Goal: Information Seeking & Learning: Learn about a topic

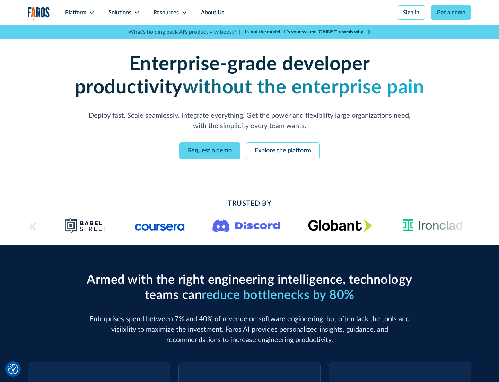
click at [92, 12] on icon at bounding box center [92, 13] width 6 height 6
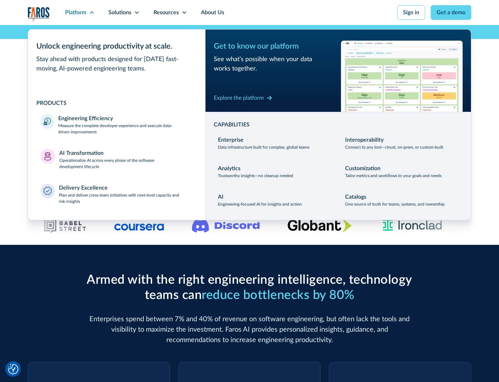
click at [126, 128] on p "Measure the complete developer experience and execute data-driven improvements" at bounding box center [125, 128] width 135 height 12
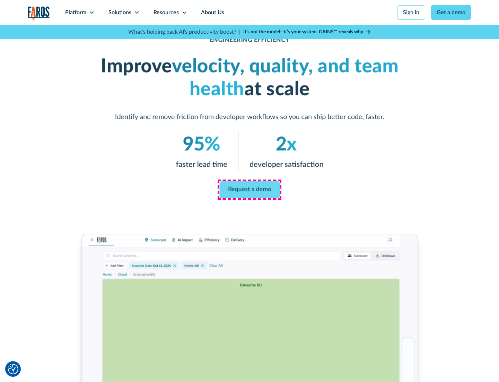
click at [250, 189] on link "Request a demo" at bounding box center [250, 189] width 60 height 17
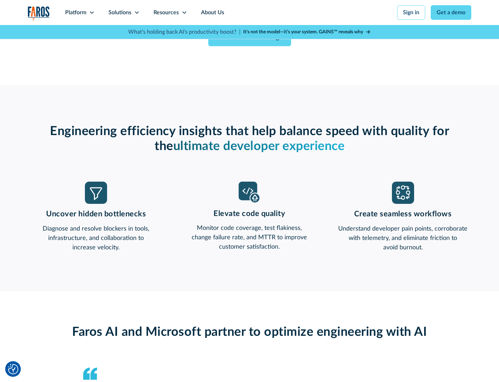
click at [92, 12] on icon at bounding box center [92, 13] width 6 height 6
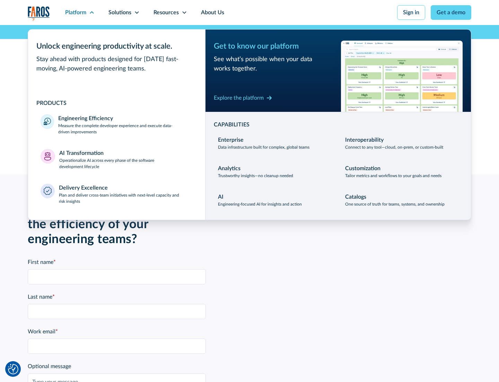
scroll to position [1522, 0]
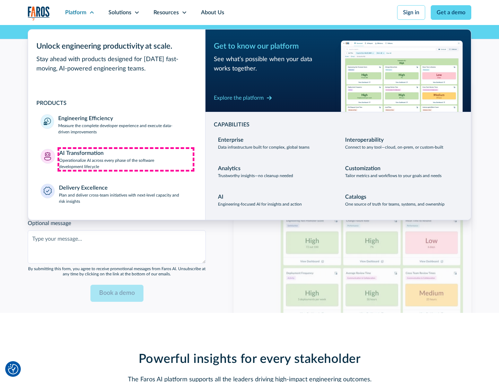
click at [126, 159] on p "Operationalize AI across every phase of the software development lifecycle" at bounding box center [126, 163] width 134 height 12
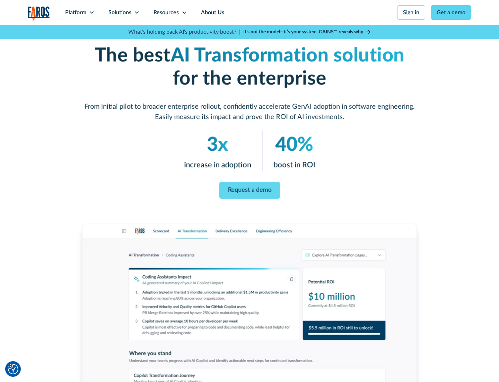
click at [250, 188] on link "Request a demo" at bounding box center [249, 190] width 61 height 17
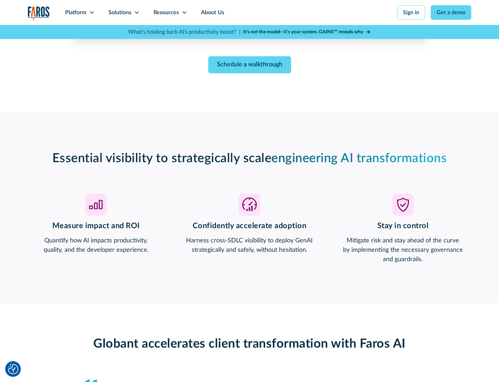
click at [80, 12] on div "Platform" at bounding box center [75, 12] width 21 height 8
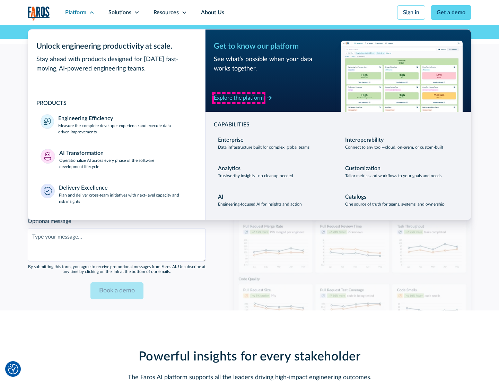
scroll to position [1685, 0]
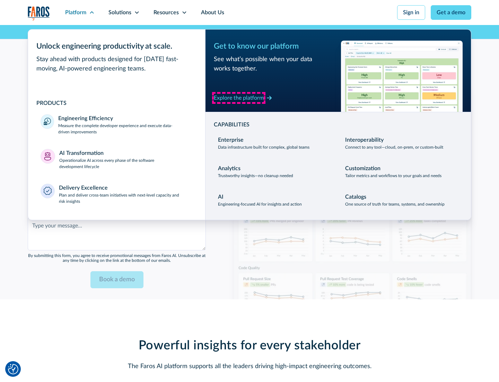
click at [239, 97] on div "Explore the platform" at bounding box center [239, 98] width 50 height 8
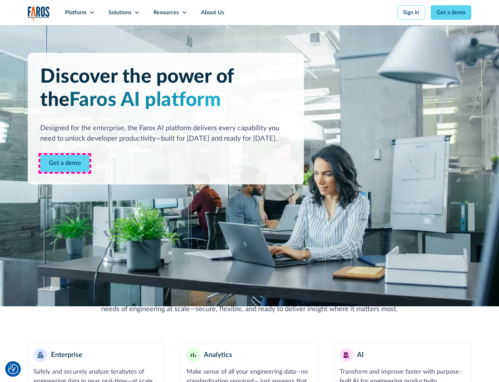
click at [65, 163] on link "Get a demo" at bounding box center [64, 163] width 49 height 17
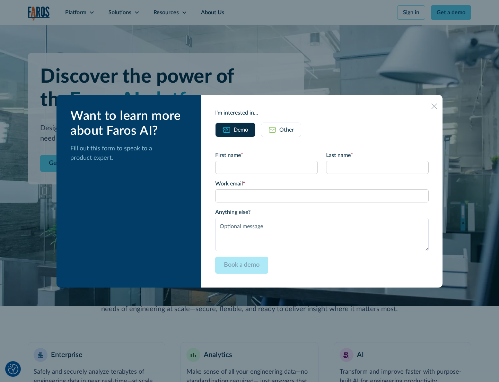
click at [287, 129] on div "Other" at bounding box center [287, 130] width 15 height 8
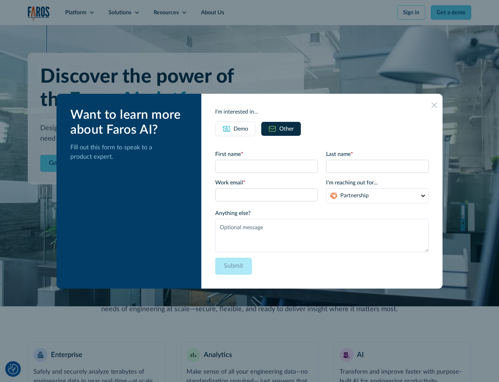
click at [241, 128] on div "Demo" at bounding box center [241, 129] width 15 height 8
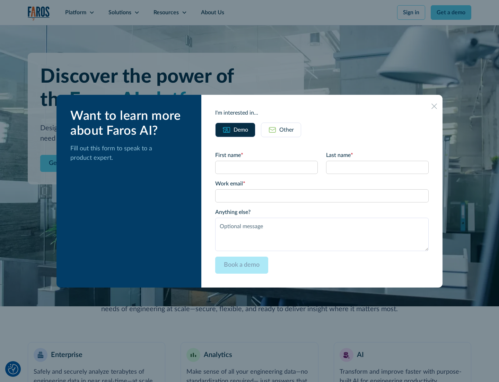
click at [435, 106] on icon at bounding box center [435, 106] width 6 height 6
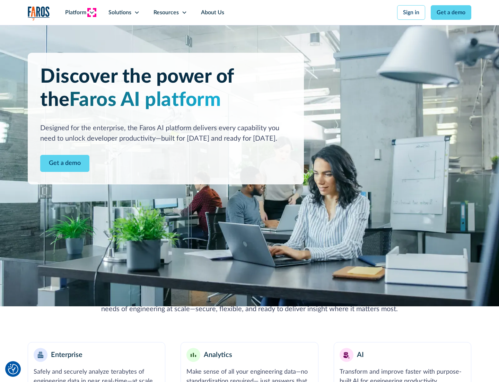
click at [92, 12] on icon at bounding box center [92, 13] width 6 height 6
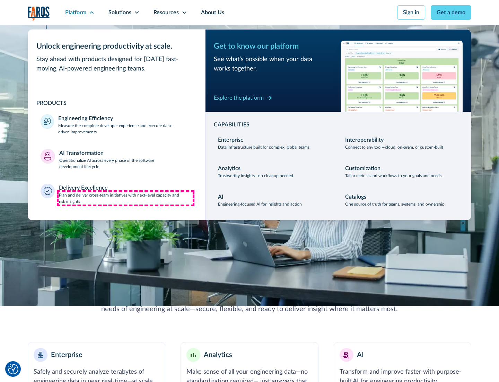
click at [126, 198] on p "Plan and deliver cross-team initiatives with next-level capacity and risk insig…" at bounding box center [126, 198] width 134 height 12
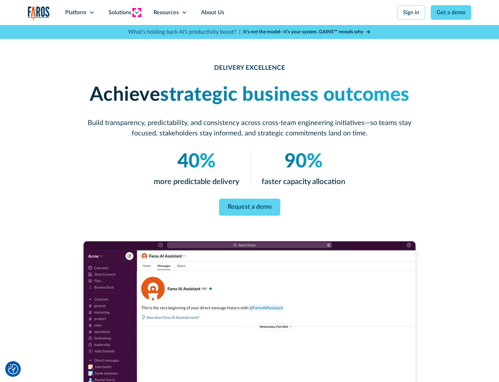
click at [137, 12] on icon at bounding box center [137, 13] width 6 height 6
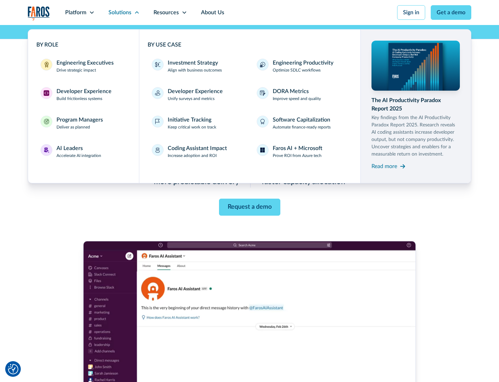
click at [83, 66] on div "Engineering Executives" at bounding box center [85, 63] width 57 height 8
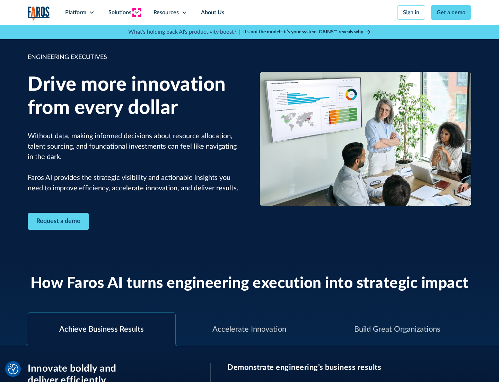
click at [137, 12] on icon at bounding box center [137, 13] width 6 height 6
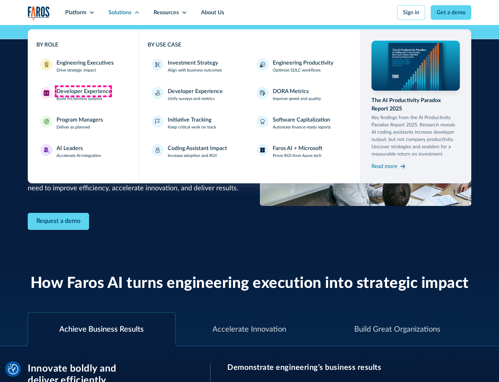
click at [83, 91] on div "Developer Experience" at bounding box center [84, 91] width 55 height 8
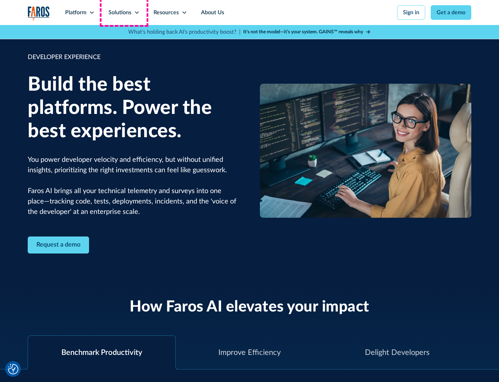
click at [124, 12] on div "Solutions" at bounding box center [120, 12] width 23 height 8
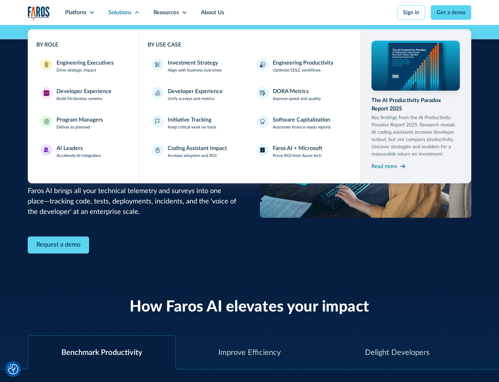
click at [79, 123] on div "Program Managers" at bounding box center [80, 120] width 46 height 8
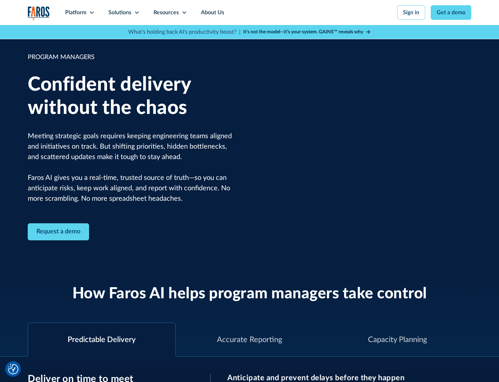
click at [137, 12] on icon at bounding box center [137, 13] width 6 height 6
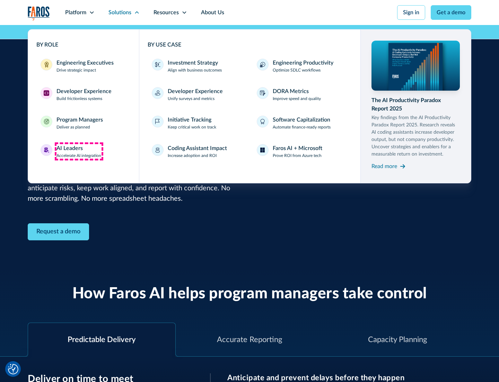
click at [79, 151] on div "AI Leaders" at bounding box center [70, 148] width 26 height 8
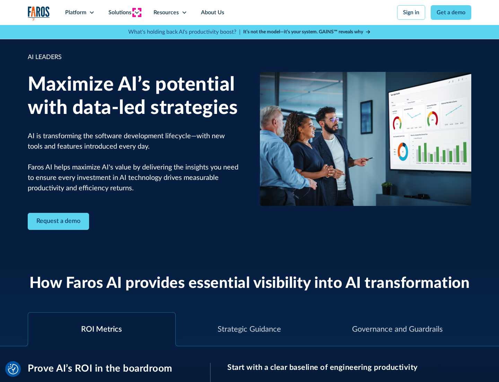
click at [137, 12] on icon at bounding box center [137, 13] width 6 height 6
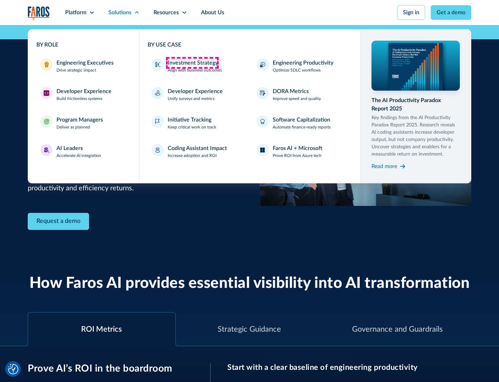
click at [192, 63] on div "Investment Strategy" at bounding box center [193, 63] width 50 height 8
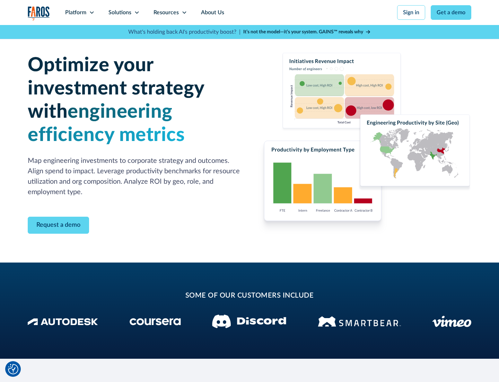
click at [137, 12] on icon at bounding box center [137, 13] width 6 height 6
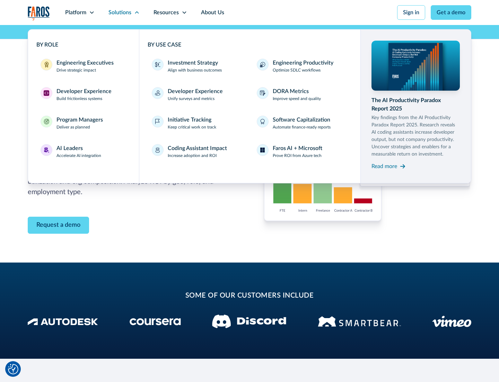
click at [297, 155] on p "Prove ROI from Azure tech" at bounding box center [297, 155] width 49 height 6
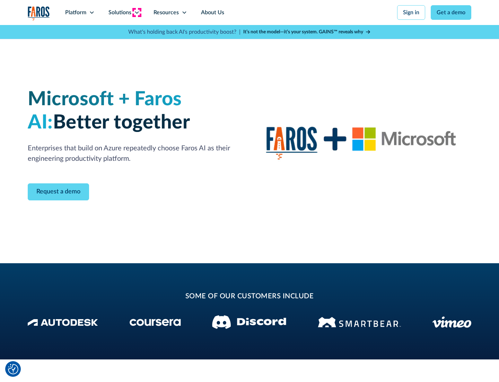
click at [137, 12] on icon at bounding box center [137, 13] width 6 height 6
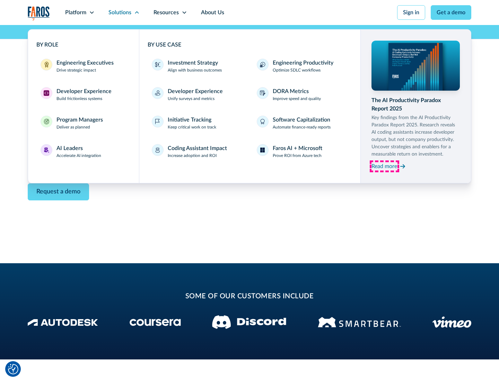
click at [385, 166] on div "Read more" at bounding box center [385, 166] width 26 height 8
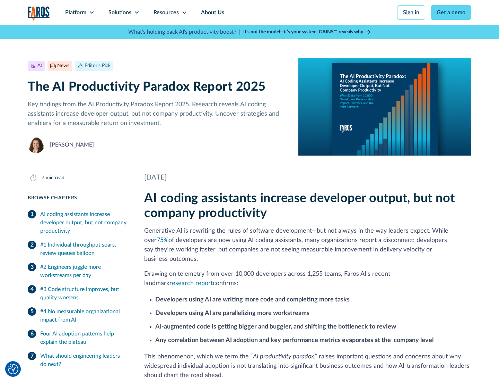
click at [184, 12] on icon at bounding box center [185, 13] width 6 height 6
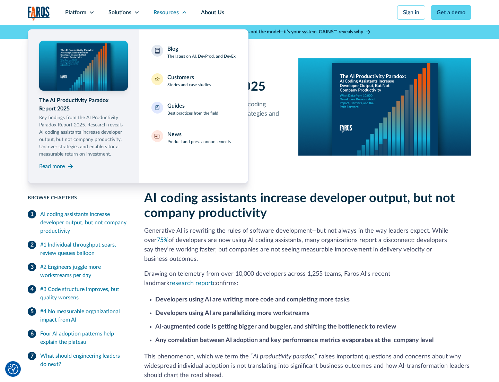
click at [202, 52] on div "Blog The latest on AI, DevProd, and DevEx" at bounding box center [202, 52] width 68 height 15
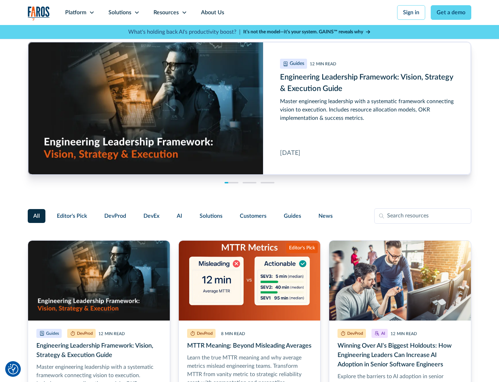
click at [452, 12] on link "Get a demo" at bounding box center [451, 12] width 41 height 15
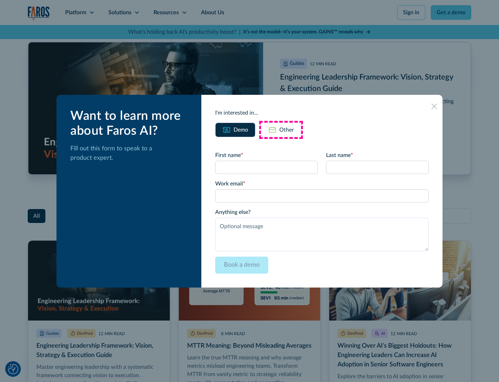
click at [281, 129] on div "Other" at bounding box center [287, 130] width 15 height 8
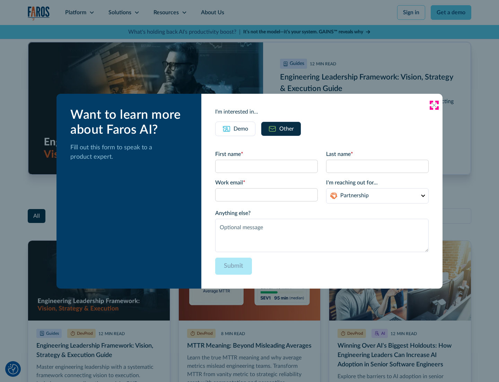
click at [435, 105] on icon at bounding box center [435, 105] width 6 height 6
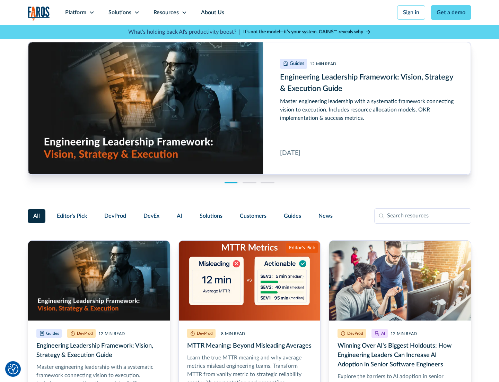
click at [212, 12] on link "About Us" at bounding box center [212, 12] width 37 height 25
